Goal: Find specific page/section: Find specific page/section

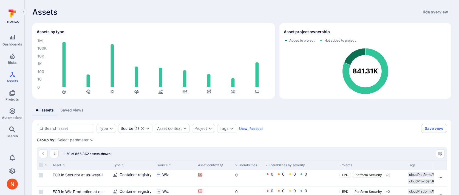
scroll to position [36, 0]
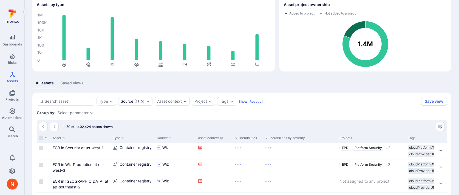
scroll to position [43, 0]
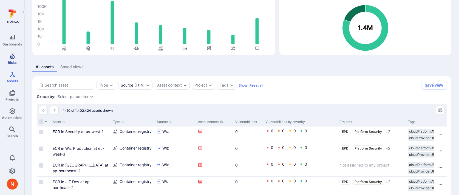
click at [13, 63] on span "Risks" at bounding box center [12, 63] width 9 height 4
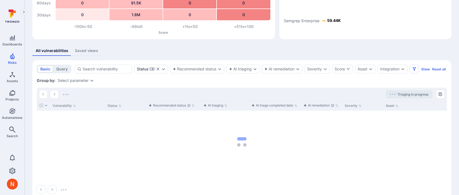
scroll to position [67, 0]
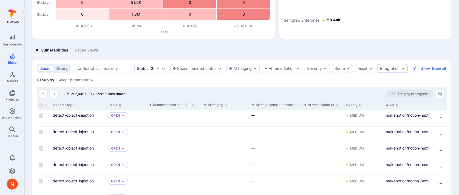
click at [399, 69] on div "Integration" at bounding box center [389, 68] width 19 height 4
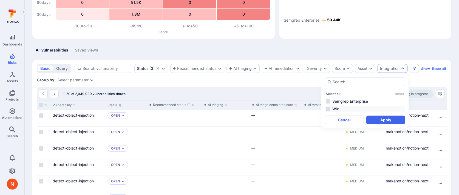
click at [348, 109] on li "Wiz" at bounding box center [364, 109] width 81 height 7
click at [381, 120] on button "Apply" at bounding box center [385, 120] width 39 height 9
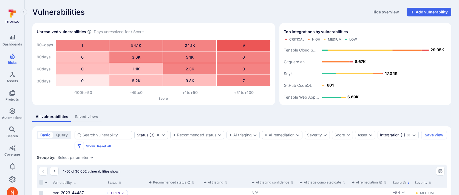
scroll to position [64, 0]
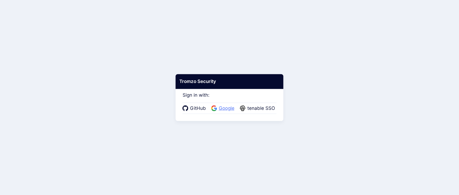
click at [229, 110] on span "Google" at bounding box center [226, 108] width 19 height 7
